Goal: Transaction & Acquisition: Book appointment/travel/reservation

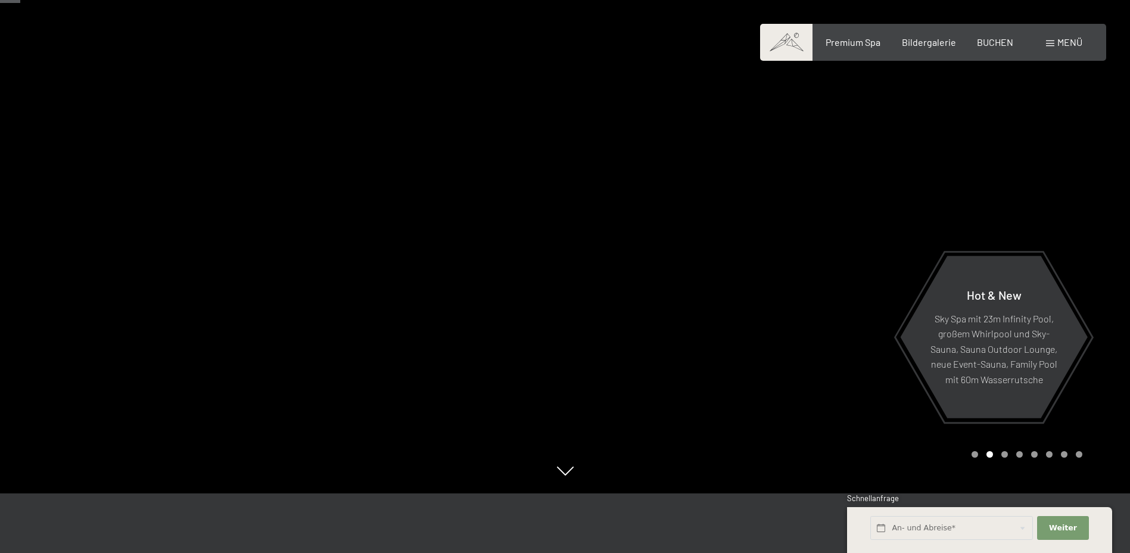
scroll to position [119, 0]
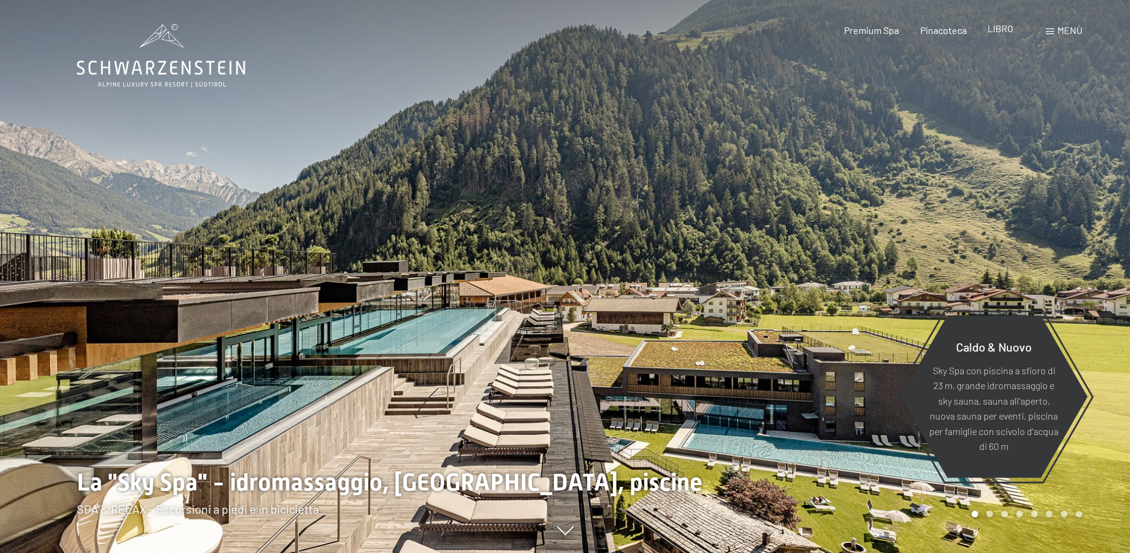
click at [992, 31] on span "LIBRO" at bounding box center [1001, 28] width 26 height 11
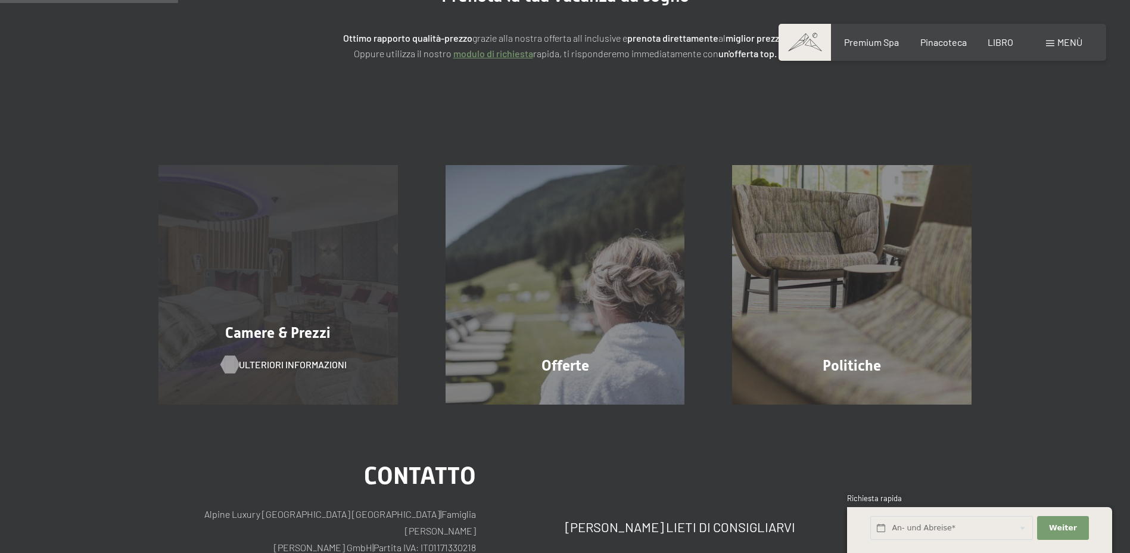
click at [311, 369] on span "Ulteriori informazioni" at bounding box center [293, 364] width 108 height 13
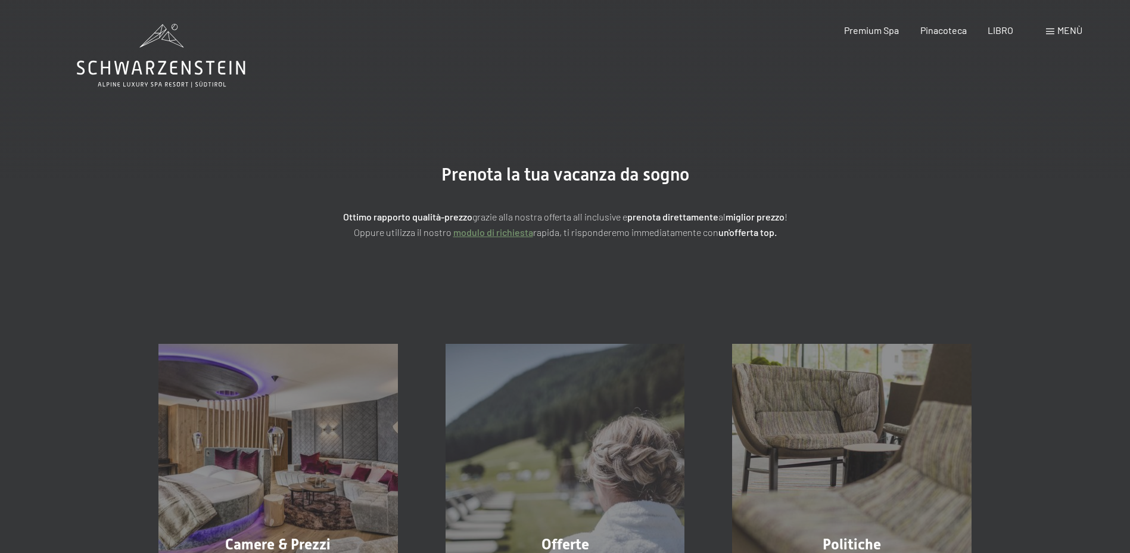
scroll to position [119, 0]
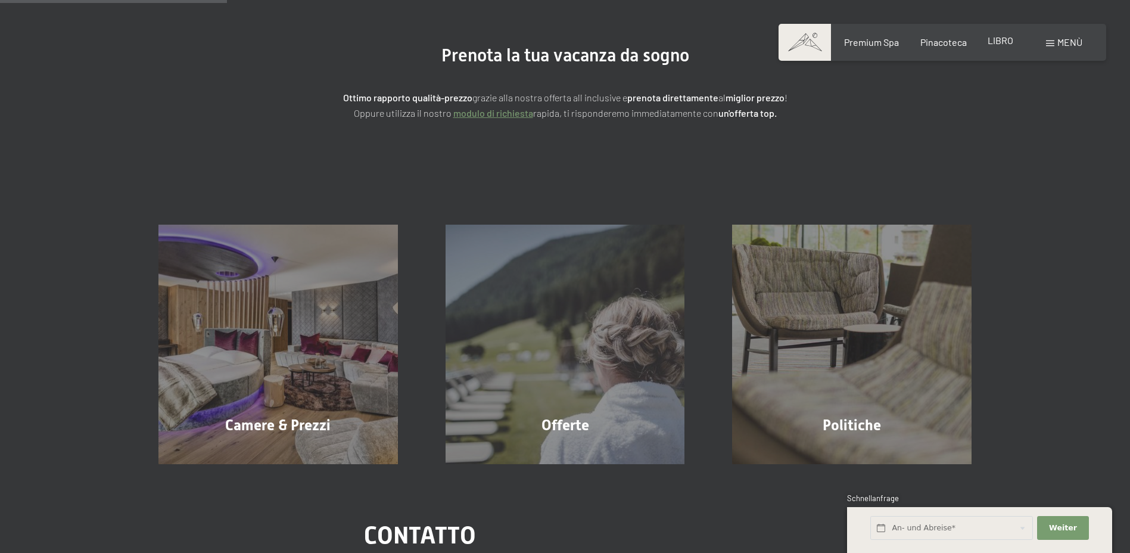
click at [990, 38] on span "LIBRO" at bounding box center [1001, 40] width 26 height 11
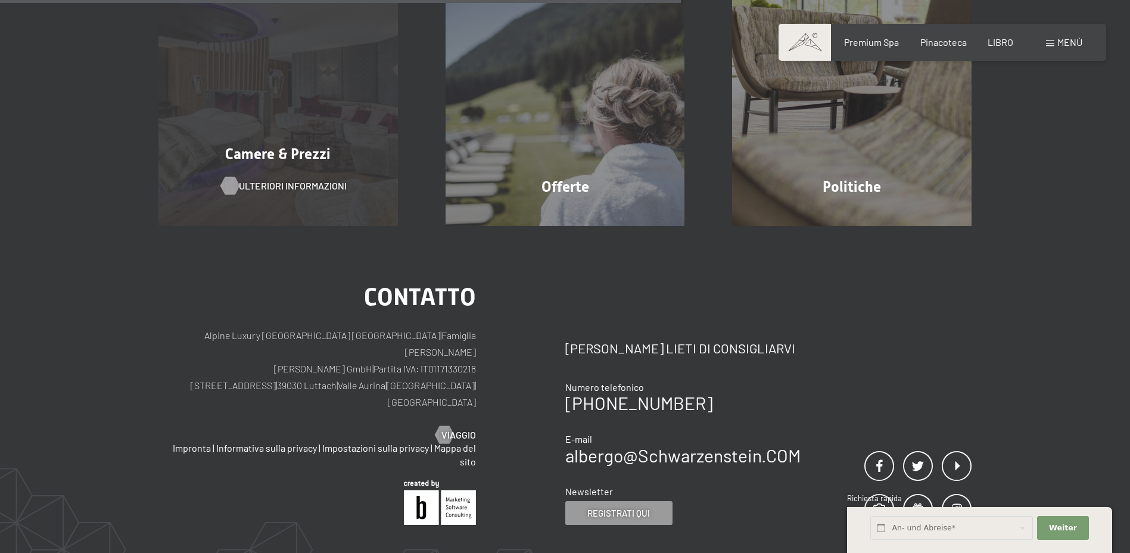
click at [307, 180] on span "Ulteriori informazioni" at bounding box center [293, 185] width 108 height 13
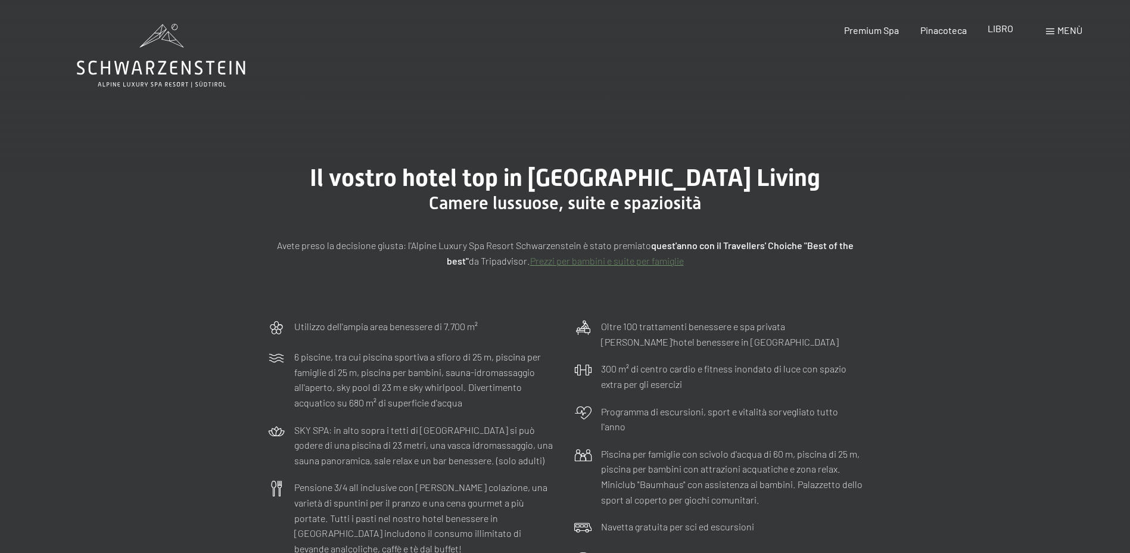
click at [988, 33] on span "LIBRO" at bounding box center [1001, 28] width 26 height 11
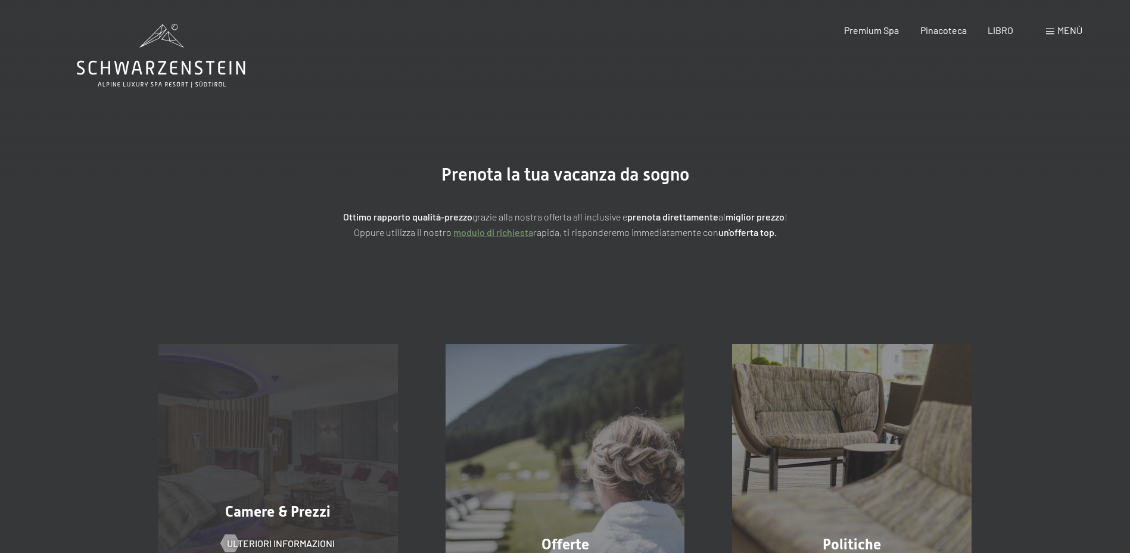
click at [293, 431] on div "Camere & Prezzi Ulteriori informazioni" at bounding box center [278, 463] width 287 height 239
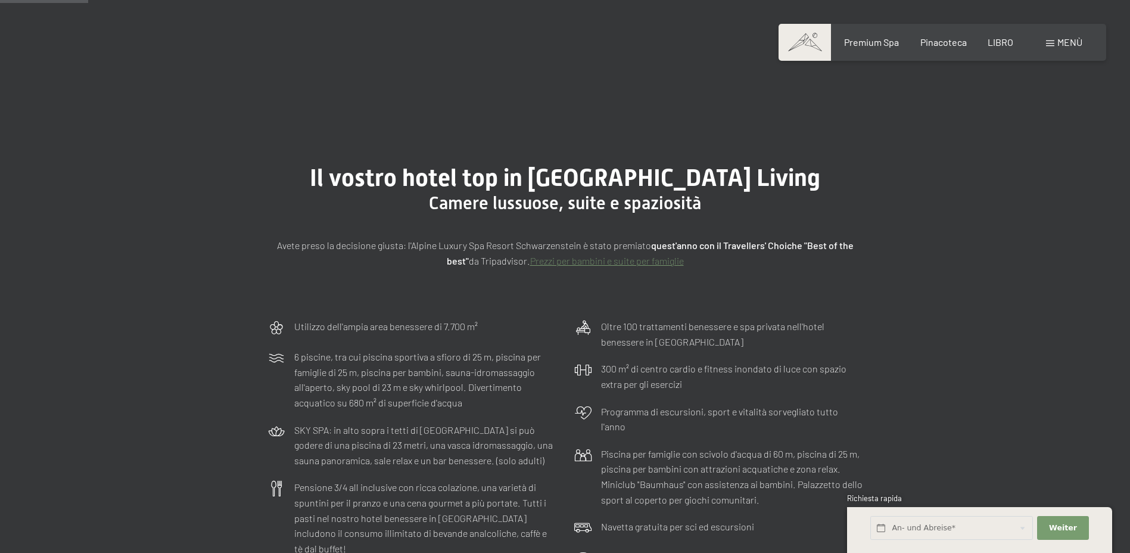
scroll to position [298, 0]
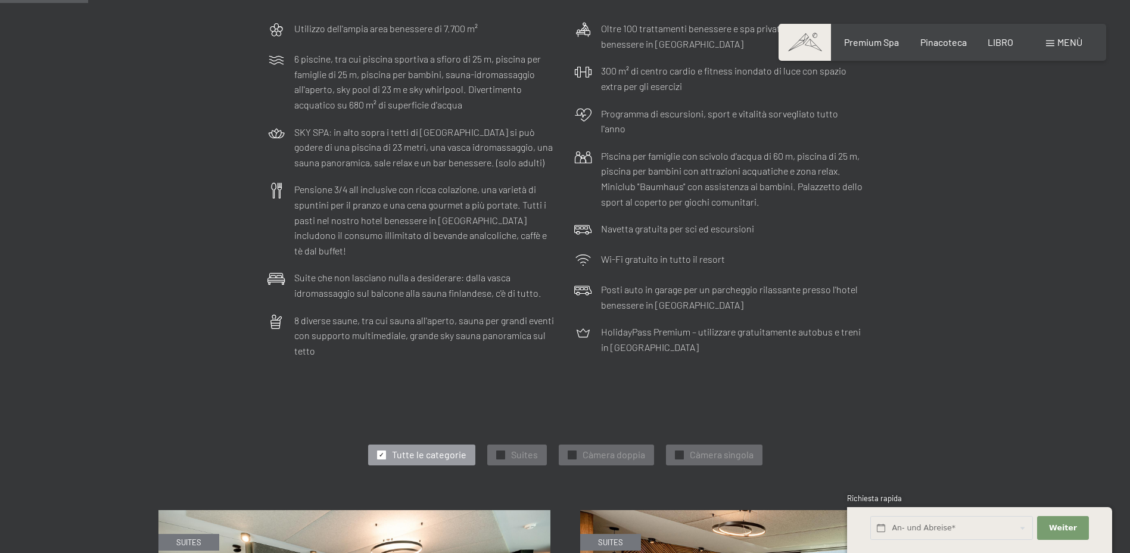
click at [606, 448] on span "Càmera doppia" at bounding box center [614, 454] width 63 height 13
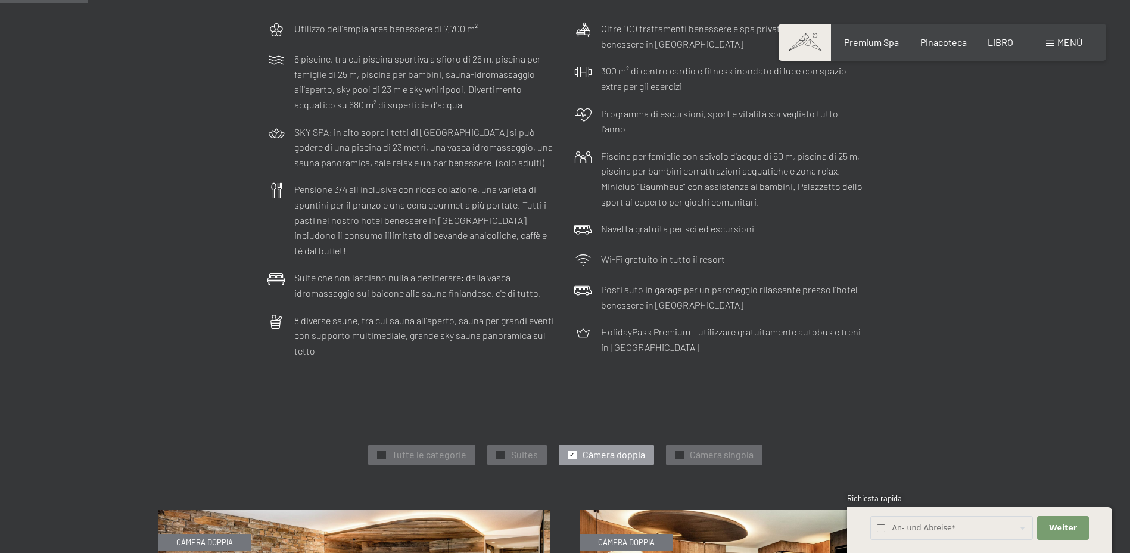
scroll to position [0, 0]
click at [383, 450] on span "✓" at bounding box center [381, 454] width 5 height 8
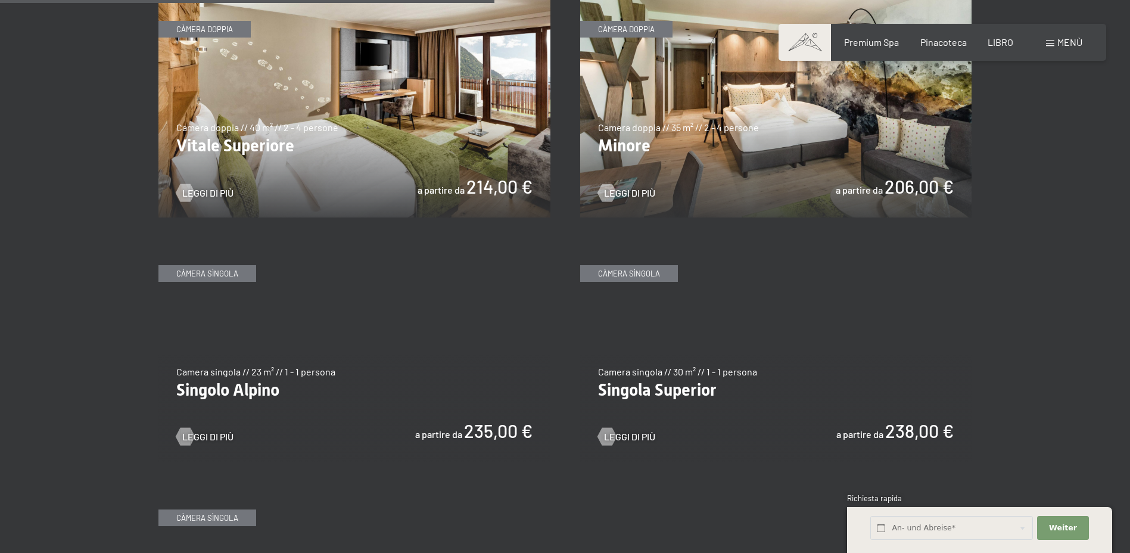
scroll to position [1609, 0]
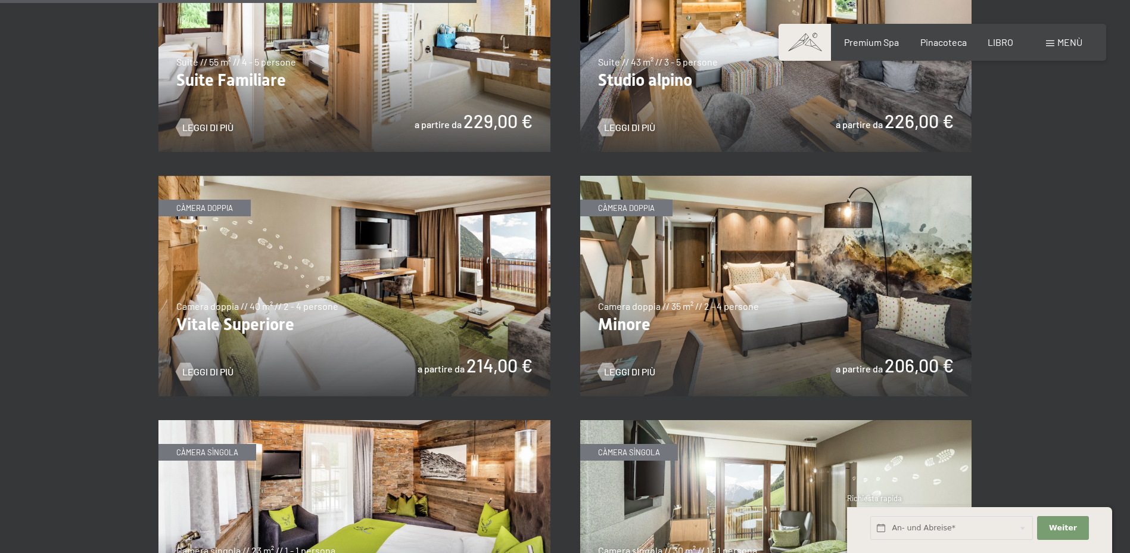
click at [809, 333] on img at bounding box center [776, 286] width 392 height 220
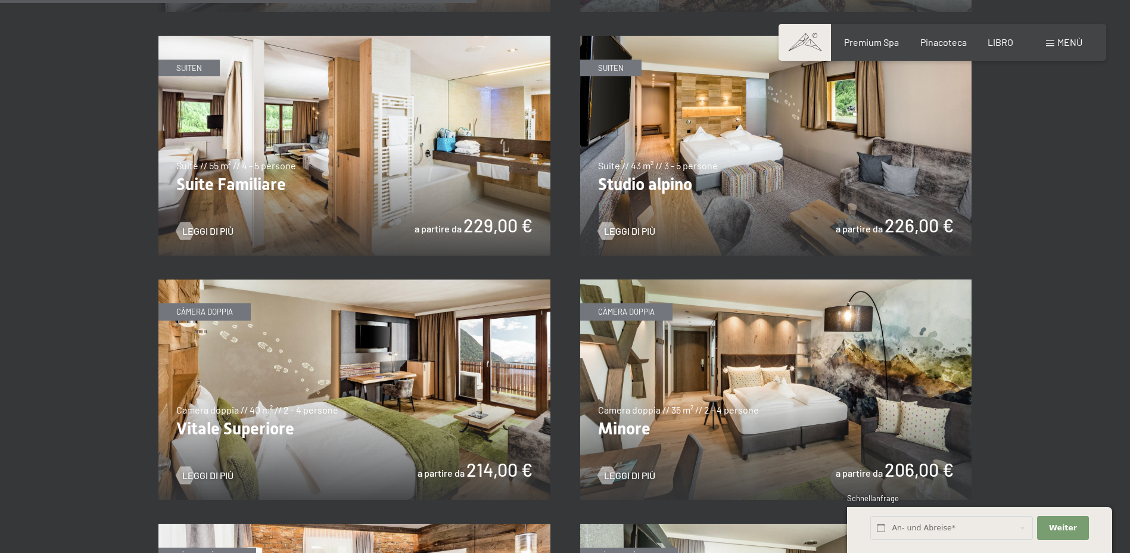
scroll to position [1311, 0]
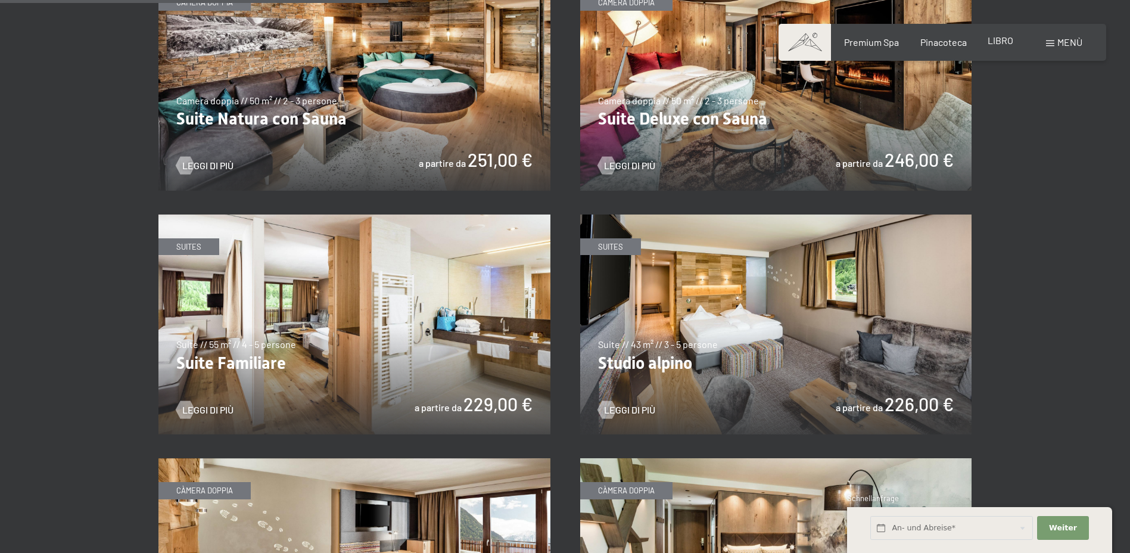
click at [1000, 41] on span "LIBRO" at bounding box center [1001, 40] width 26 height 11
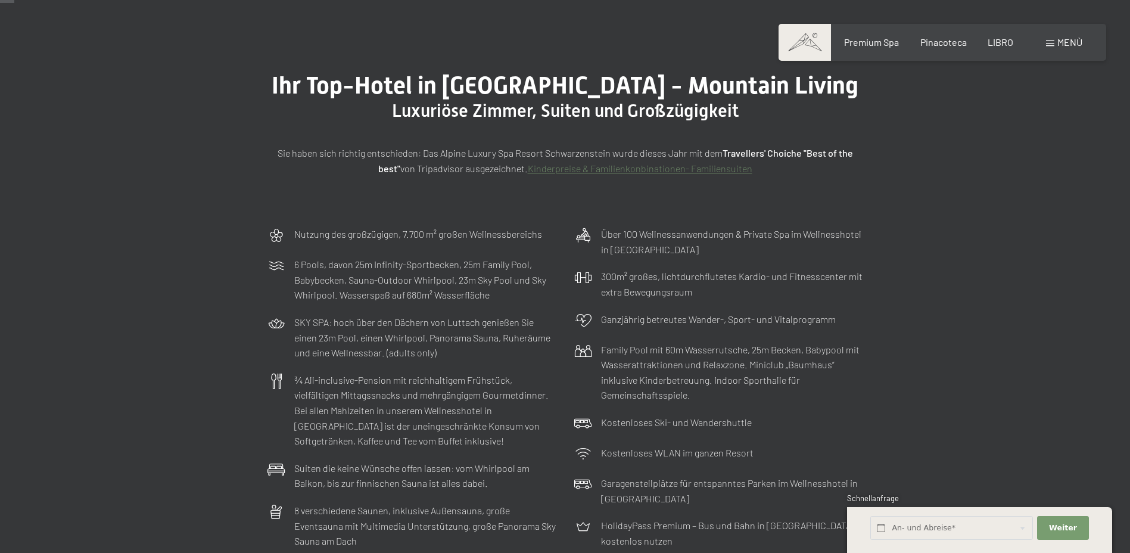
scroll to position [0, 0]
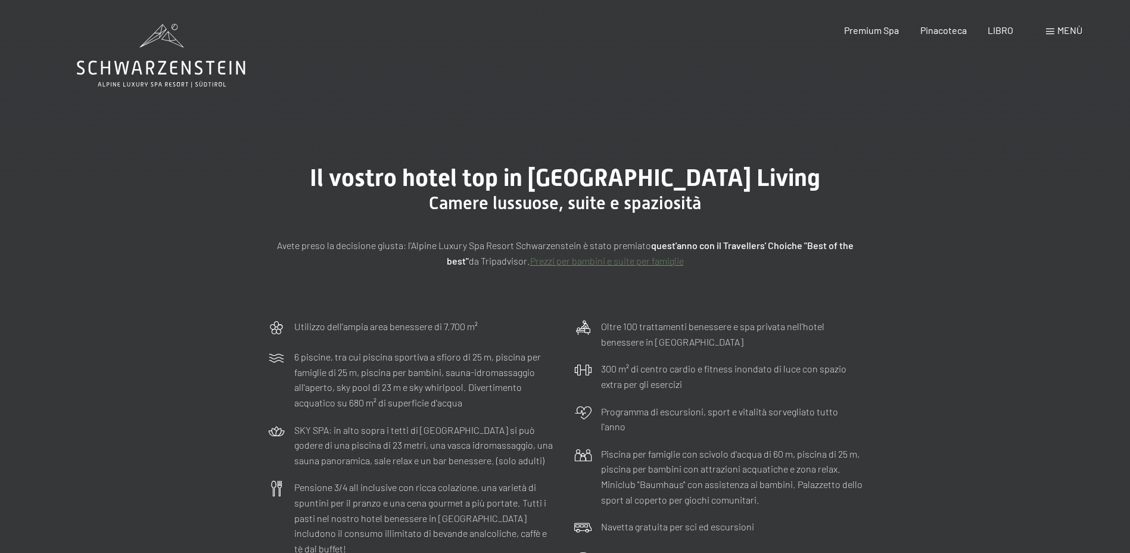
drag, startPoint x: 74, startPoint y: 63, endPoint x: 290, endPoint y: 90, distance: 217.3
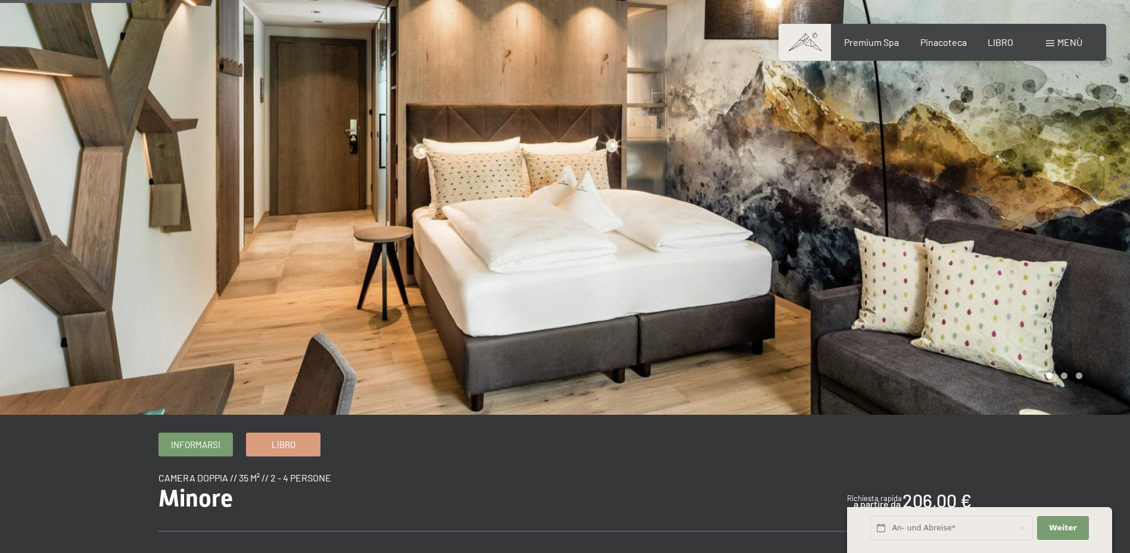
click at [279, 433] on link "Libro" at bounding box center [283, 444] width 73 height 23
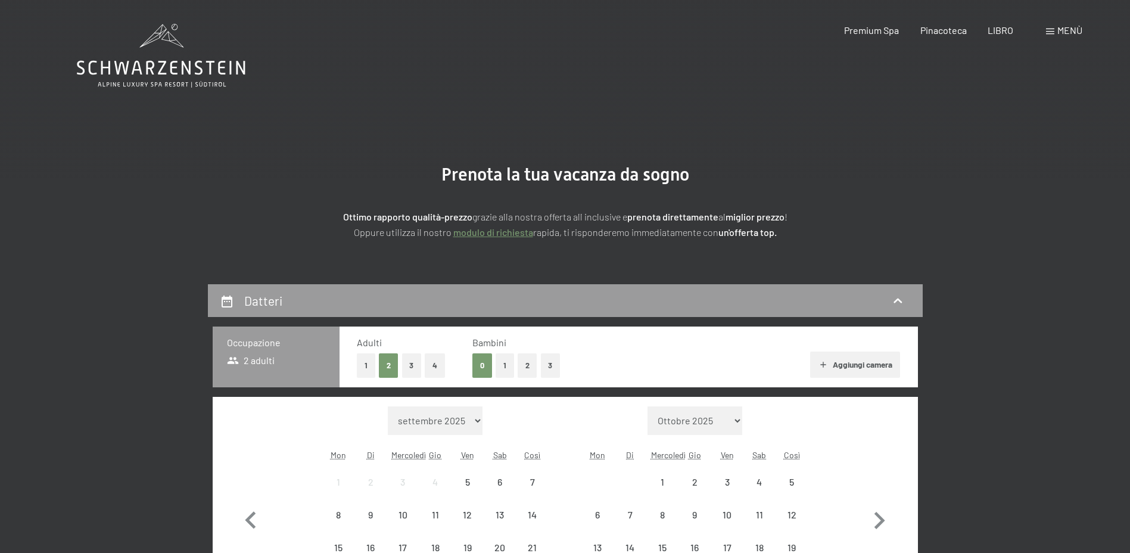
click at [404, 525] on div "10" at bounding box center [403, 525] width 30 height 30
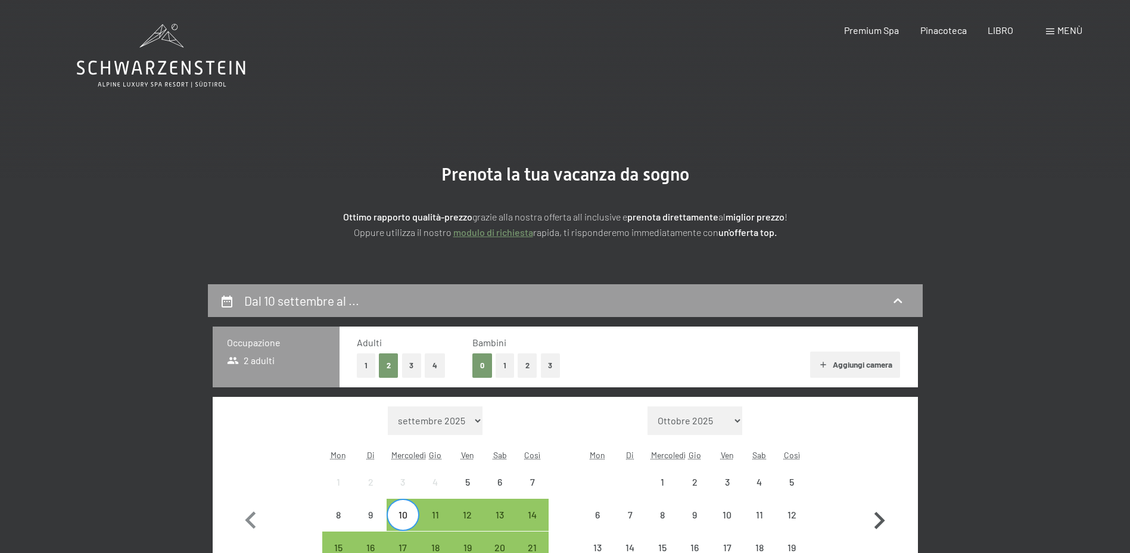
click at [882, 518] on icon "button" at bounding box center [880, 520] width 11 height 17
select select "2025-10-01"
select select "2025-11-01"
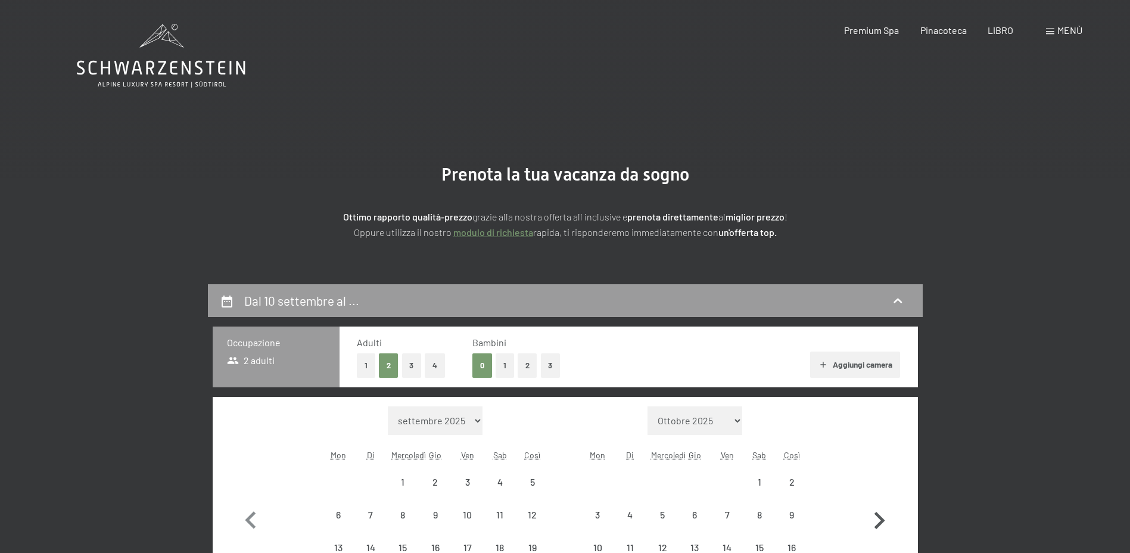
click at [882, 518] on icon "button" at bounding box center [880, 520] width 11 height 17
select select "2025-11-01"
select select "2025-12-01"
select select "2025-11-01"
select select "2025-12-01"
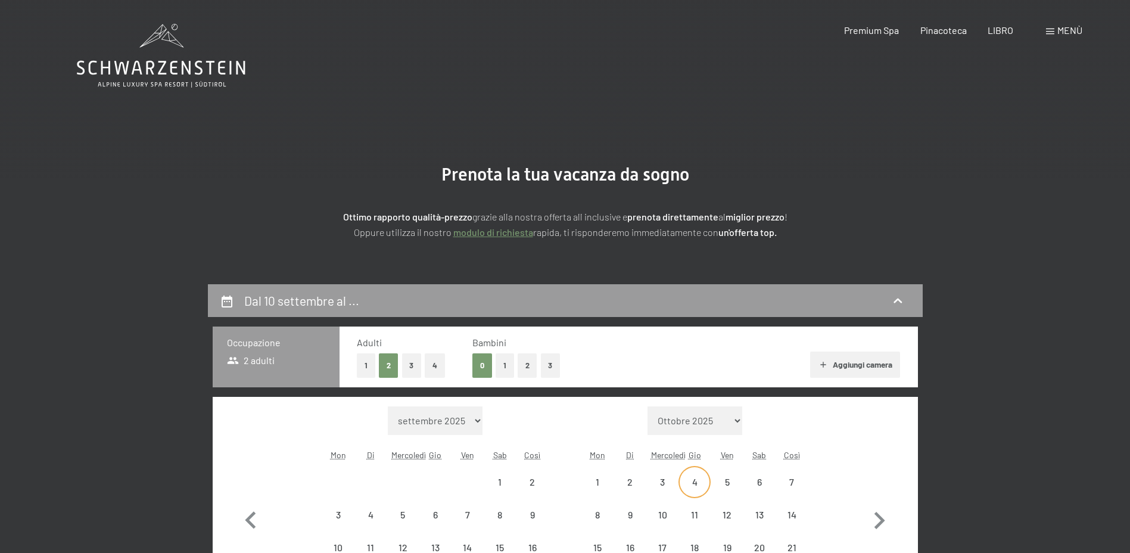
select select "2025-11-01"
select select "2025-12-01"
click at [592, 516] on div "8" at bounding box center [598, 525] width 30 height 30
select select "2025-11-01"
select select "2025-12-01"
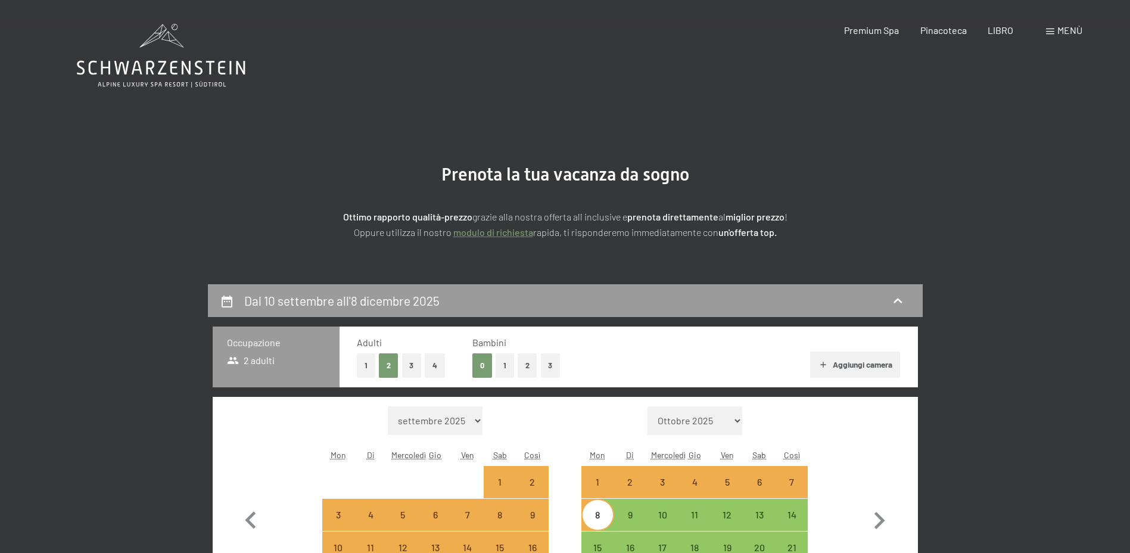
click at [596, 518] on div "8" at bounding box center [598, 525] width 30 height 30
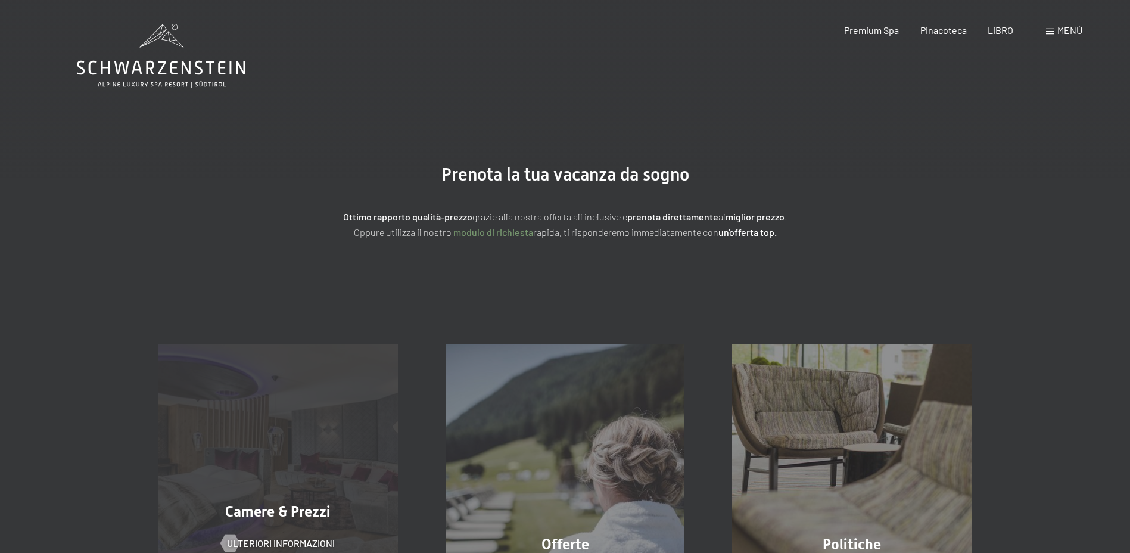
click at [370, 409] on div "Camere & Prezzi Ulteriori informazioni" at bounding box center [278, 463] width 287 height 239
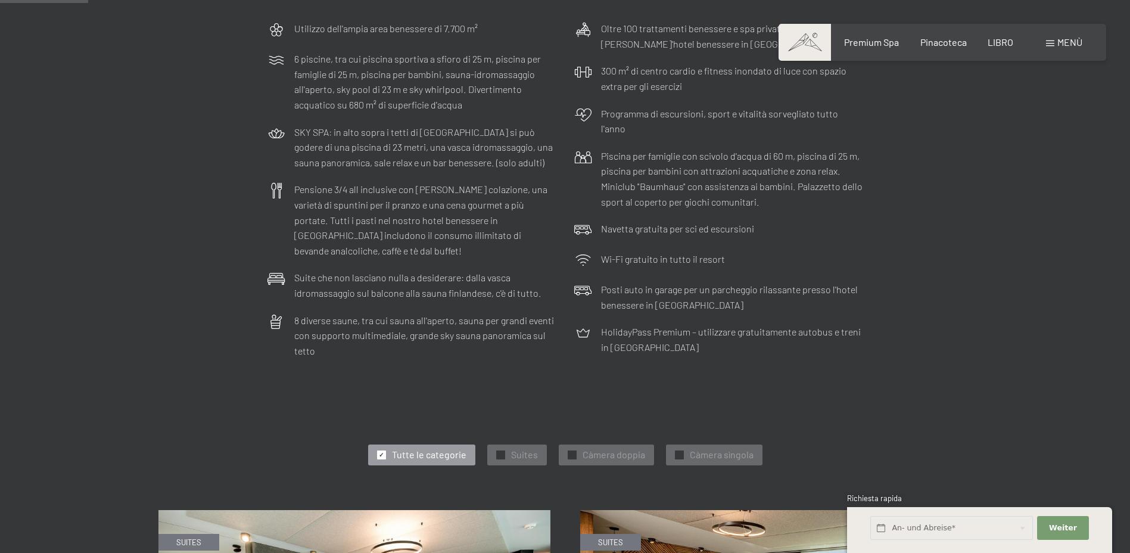
scroll to position [596, 0]
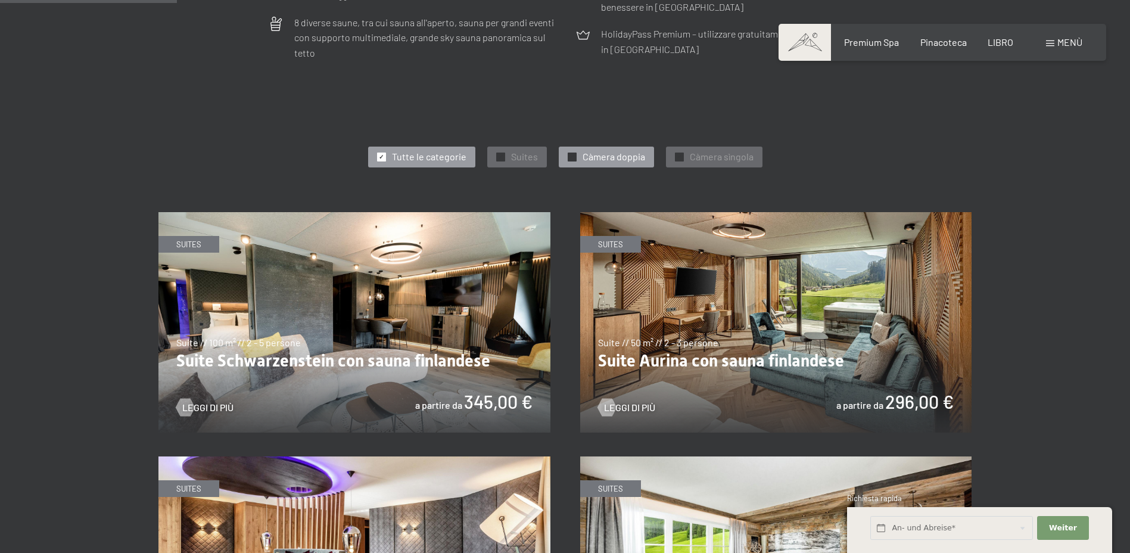
click at [615, 150] on span "Càmera doppia" at bounding box center [614, 156] width 63 height 13
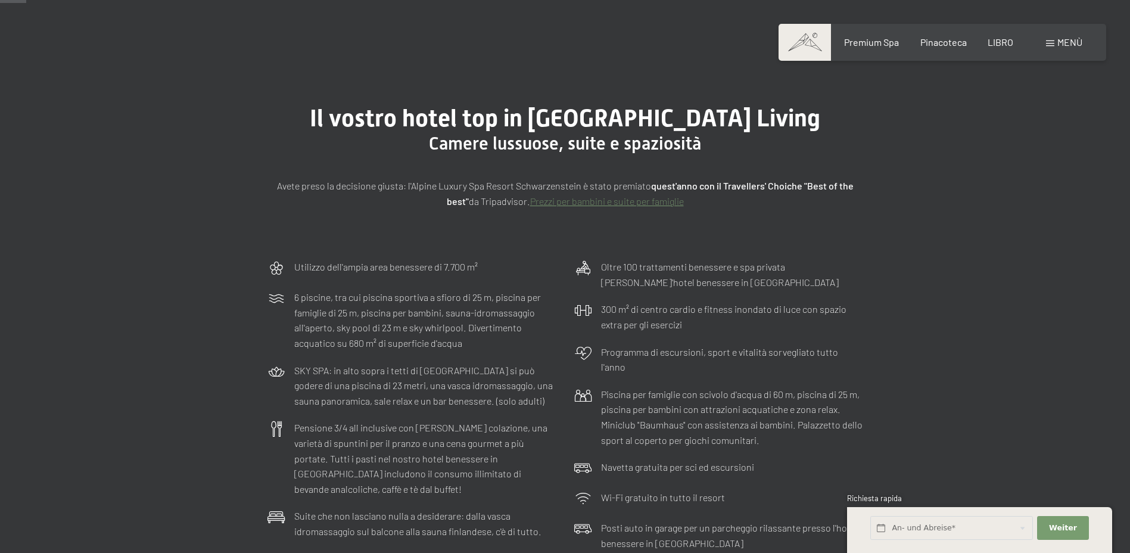
scroll to position [0, 0]
